Goal: Transaction & Acquisition: Purchase product/service

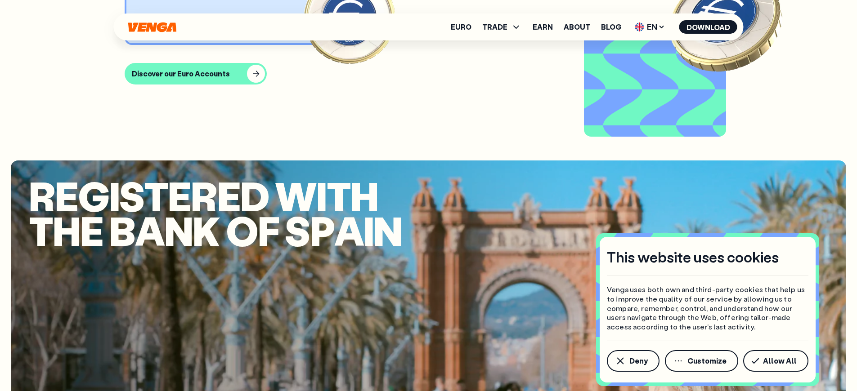
scroll to position [3947, 0]
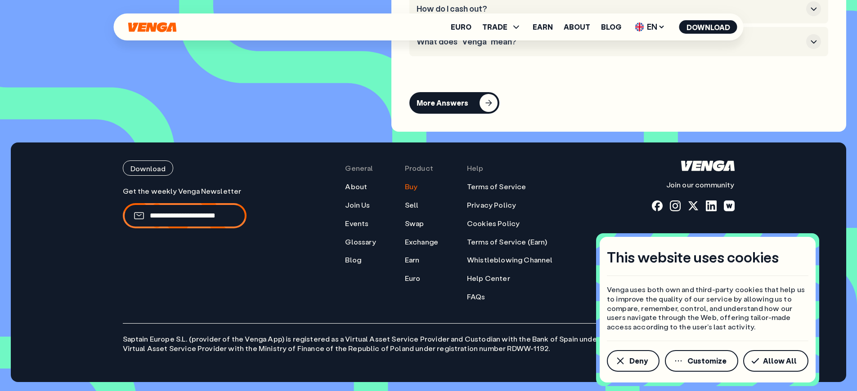
click at [416, 192] on link "Buy" at bounding box center [411, 186] width 13 height 9
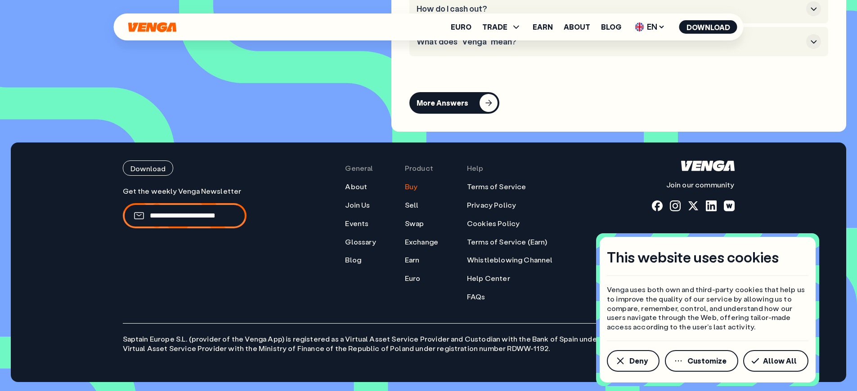
click at [416, 186] on link "Buy" at bounding box center [411, 186] width 13 height 9
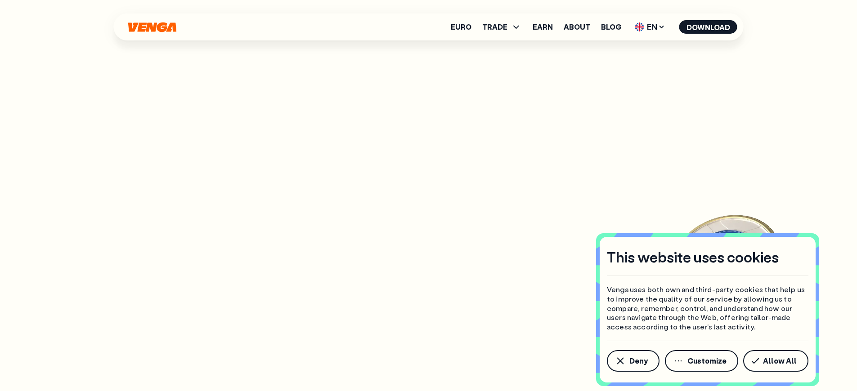
scroll to position [3956, 0]
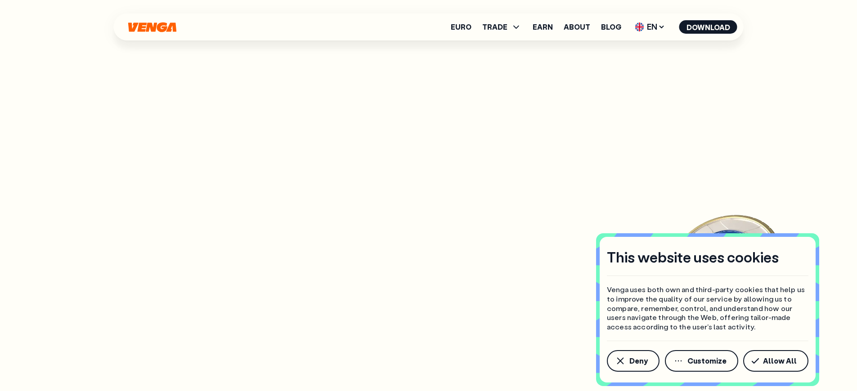
scroll to position [3947, 0]
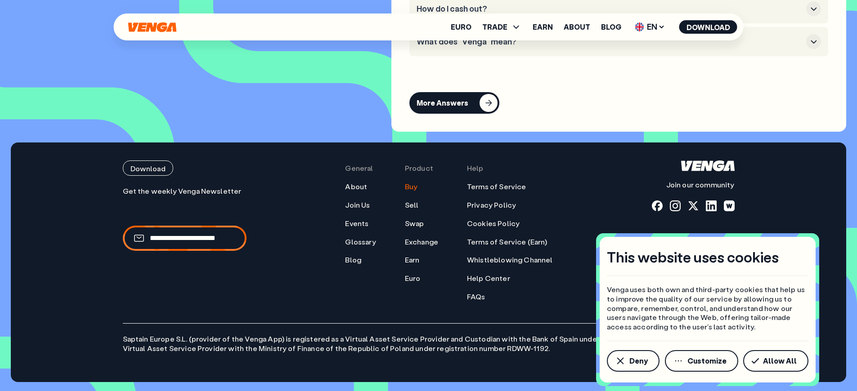
click at [416, 192] on link "Buy" at bounding box center [411, 186] width 13 height 9
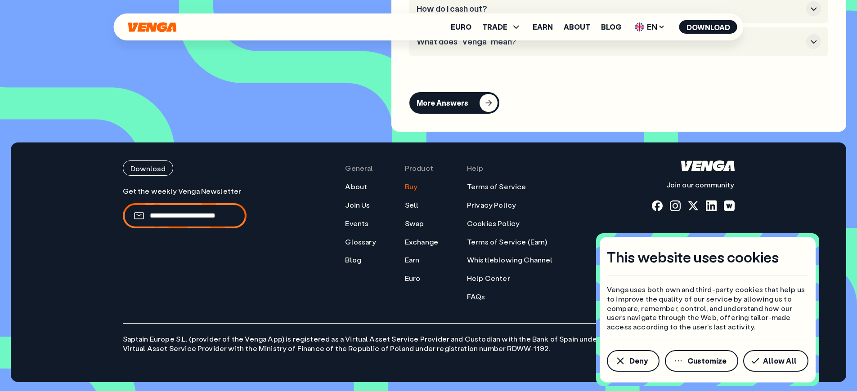
click at [416, 192] on link "Buy" at bounding box center [411, 186] width 13 height 9
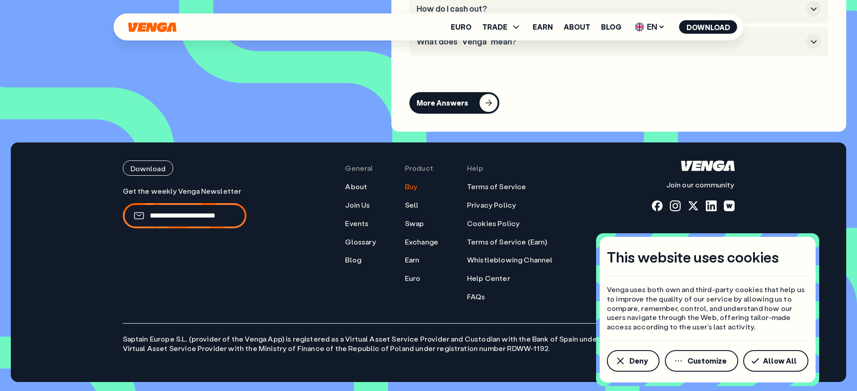
click at [416, 192] on link "Buy" at bounding box center [411, 186] width 13 height 9
